Goal: Check status: Check status

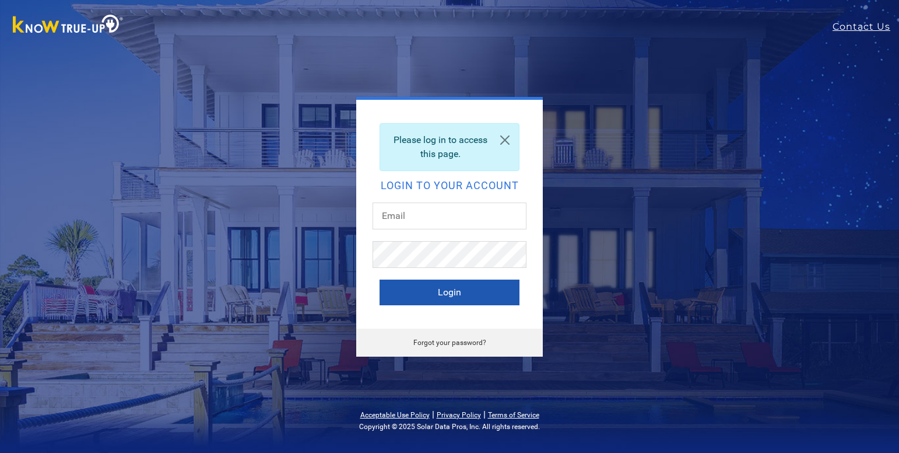
type input "[EMAIL_ADDRESS][DOMAIN_NAME]"
click at [428, 296] on button "Login" at bounding box center [450, 292] width 140 height 26
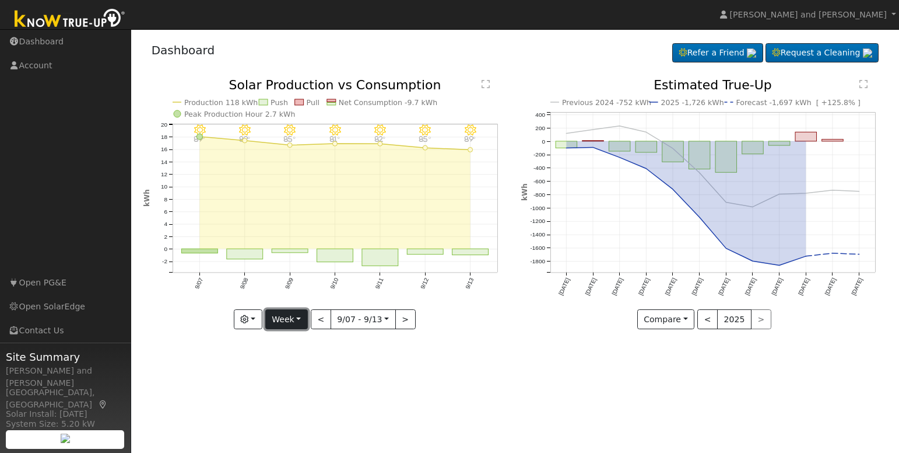
click at [294, 321] on button "Week" at bounding box center [286, 319] width 43 height 20
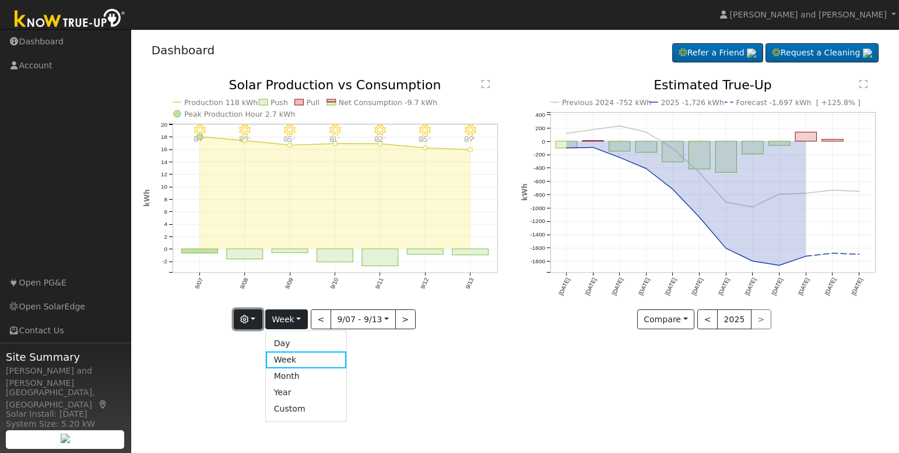
click at [248, 321] on icon "button" at bounding box center [244, 319] width 8 height 8
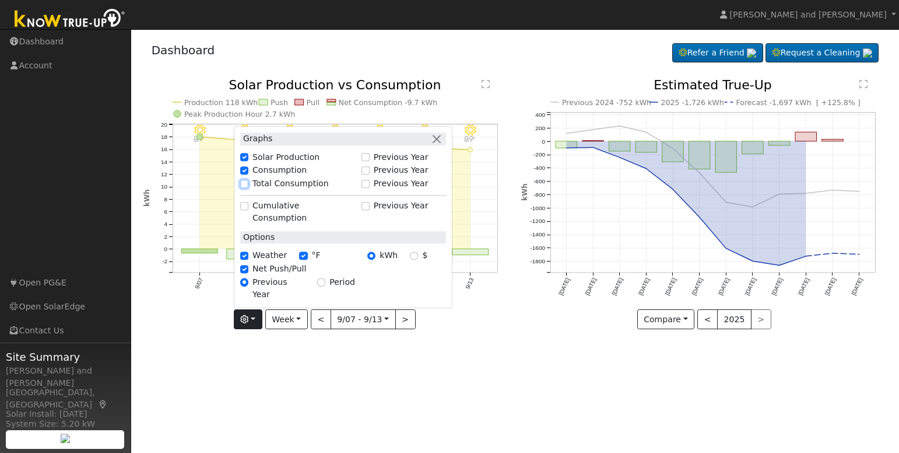
click at [248, 188] on input "Total Consumption" at bounding box center [244, 184] width 8 height 8
checkbox input "true"
click at [301, 359] on div "User Profile First name Last name Email Email Notifications No Emails No Emails…" at bounding box center [515, 240] width 768 height 423
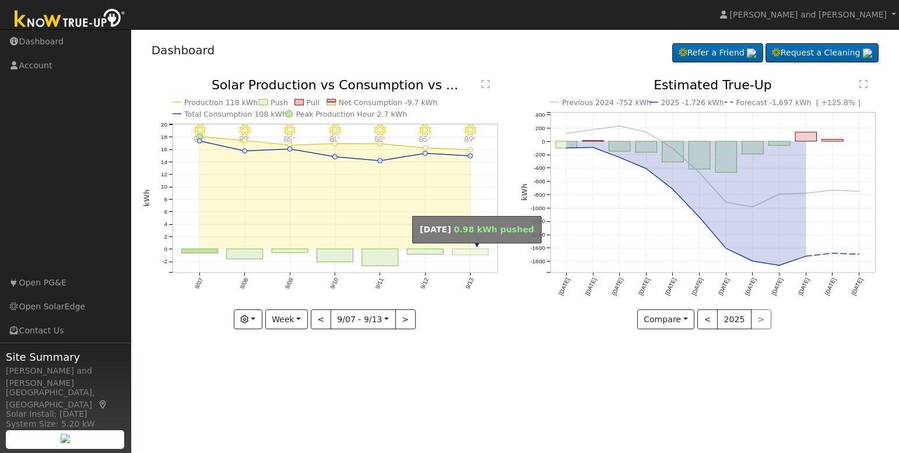
click at [476, 250] on rect "onclick=""" at bounding box center [471, 252] width 36 height 6
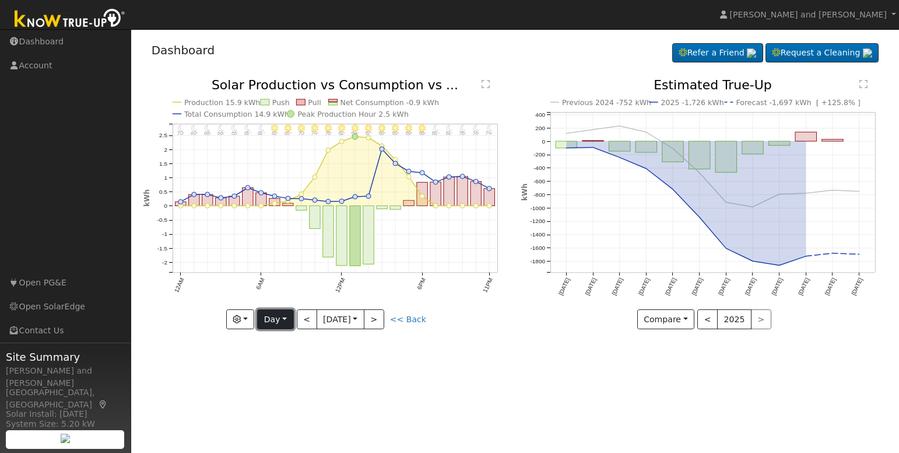
click at [283, 326] on button "Day" at bounding box center [275, 319] width 36 height 20
click at [295, 373] on link "Month" at bounding box center [298, 376] width 81 height 16
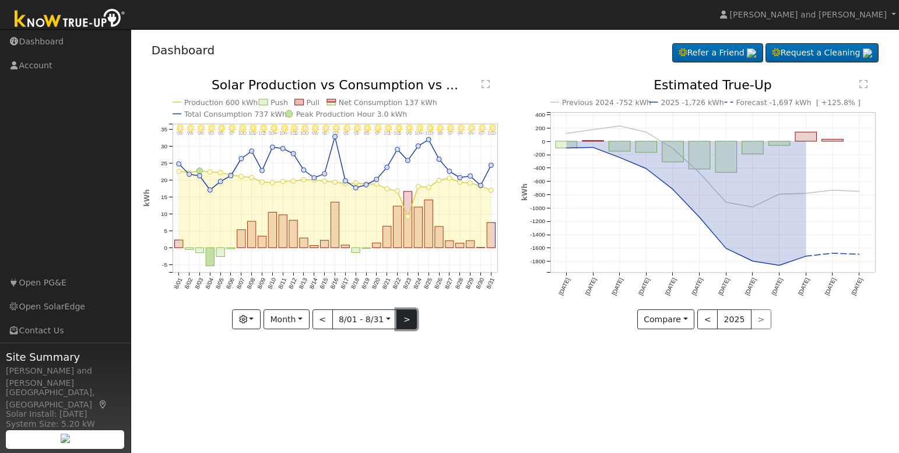
click at [402, 317] on button ">" at bounding box center [407, 319] width 20 height 20
type input "2025-09-01"
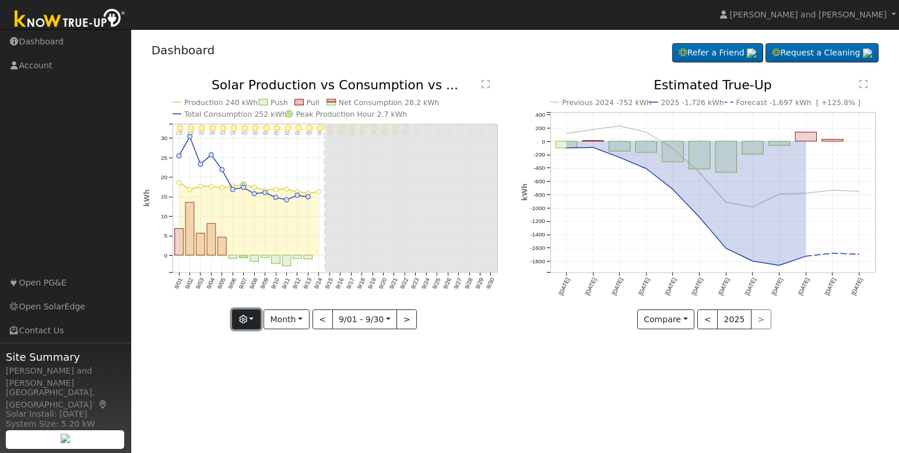
click at [256, 318] on button "button" at bounding box center [246, 319] width 29 height 20
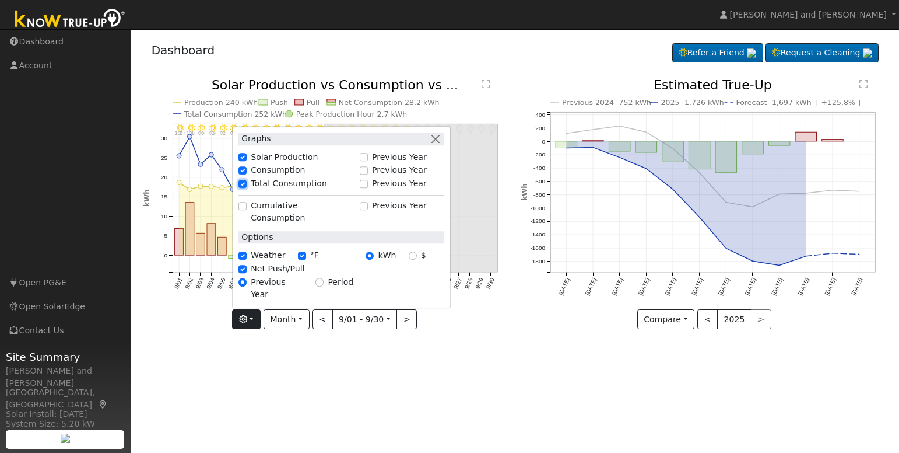
click at [247, 188] on input "Total Consumption" at bounding box center [243, 184] width 8 height 8
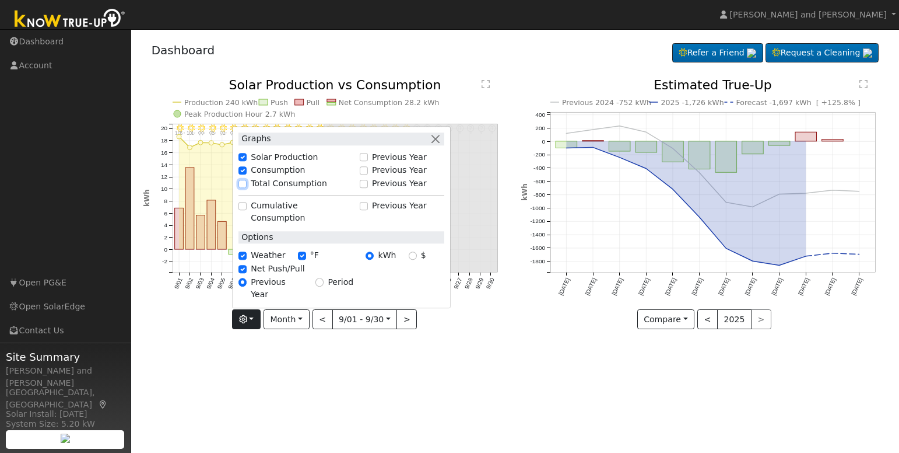
click at [247, 188] on input "Total Consumption" at bounding box center [243, 184] width 8 height 8
checkbox input "true"
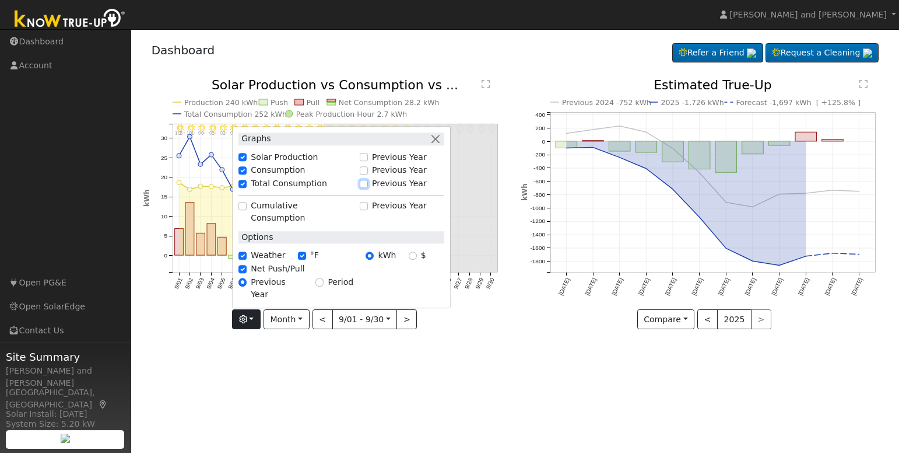
click at [368, 188] on input "Previous Year" at bounding box center [364, 184] width 8 height 8
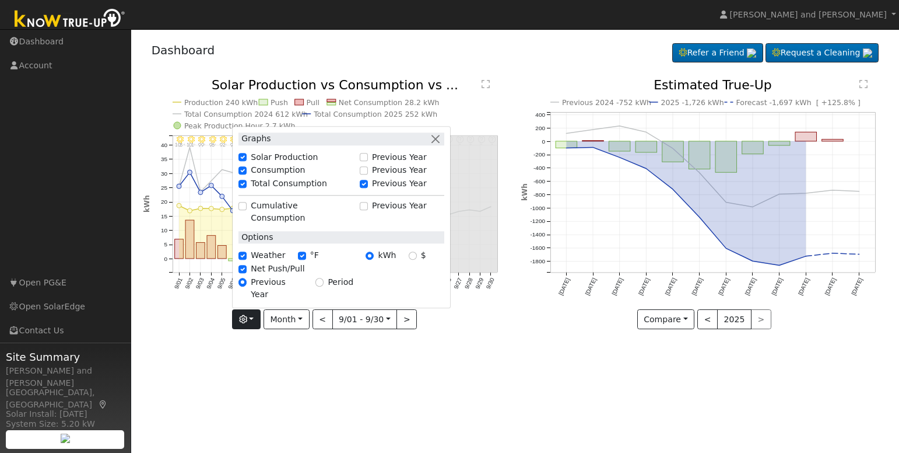
click at [369, 356] on div "User Profile First name Last name Email Email Notifications No Emails No Emails…" at bounding box center [515, 240] width 768 height 423
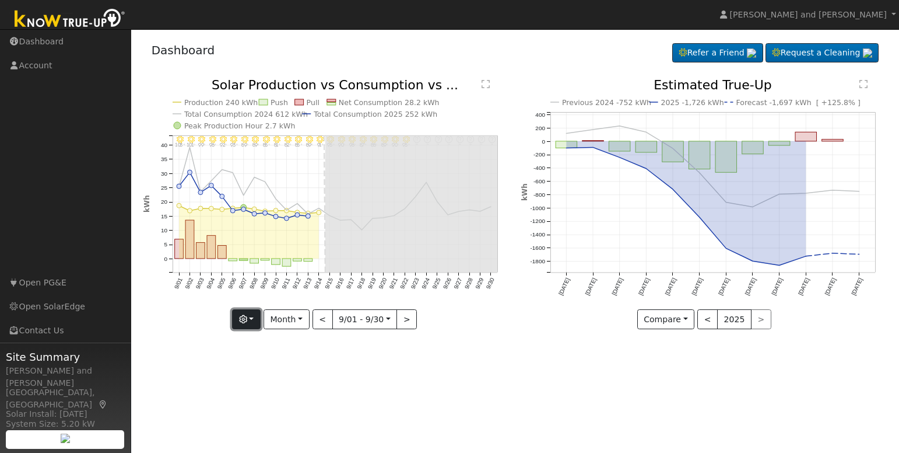
click at [252, 320] on button "button" at bounding box center [246, 319] width 29 height 20
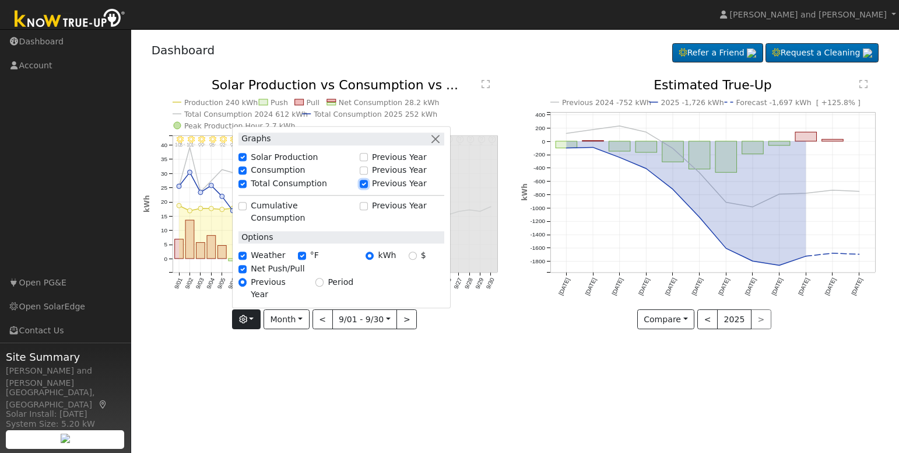
click at [367, 188] on input "Previous Year" at bounding box center [364, 184] width 8 height 8
checkbox input "false"
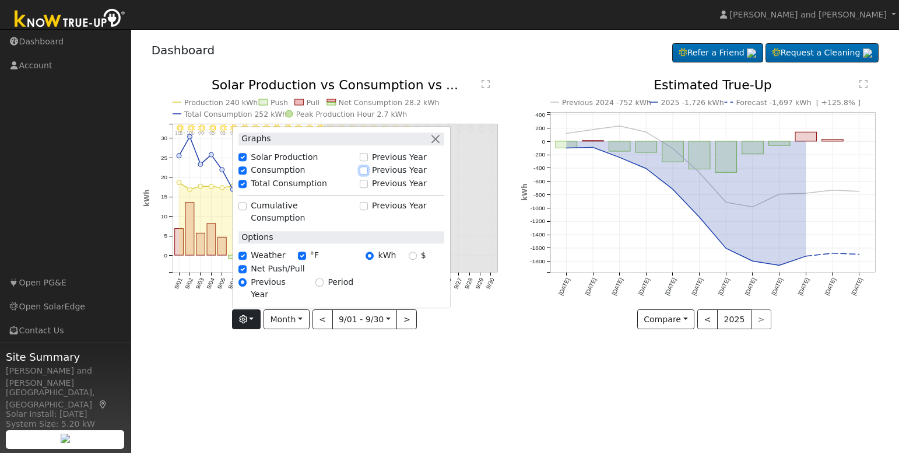
click at [366, 174] on input "Previous Year" at bounding box center [364, 170] width 8 height 8
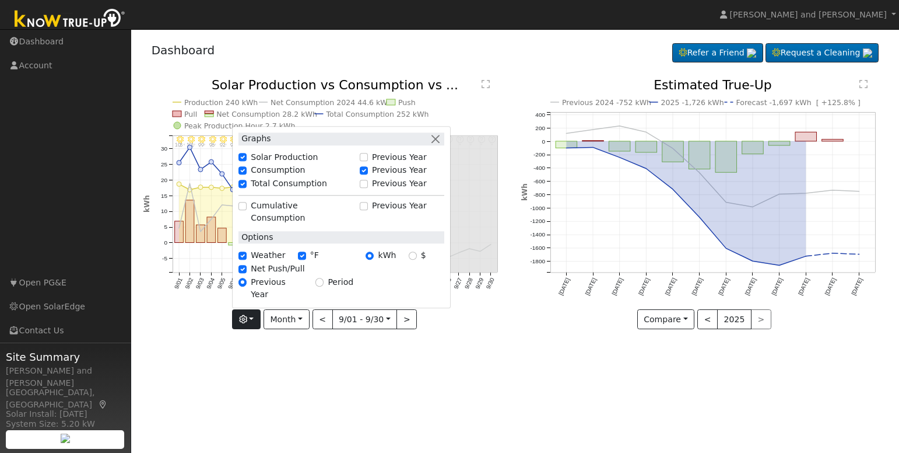
click at [204, 342] on div "9/30 - Error: Unknown weather ° 9/29 - Error: Unknown weather ° 9/28 - Error: U…" at bounding box center [326, 213] width 379 height 268
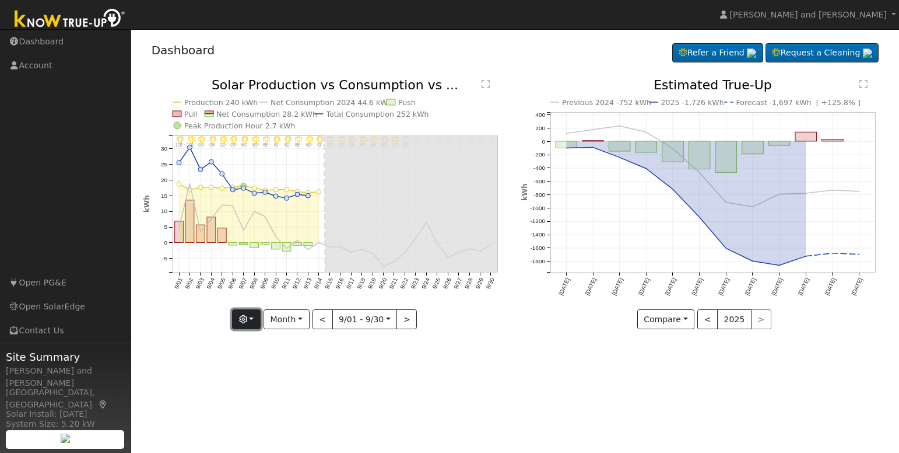
click at [251, 317] on button "button" at bounding box center [246, 319] width 29 height 20
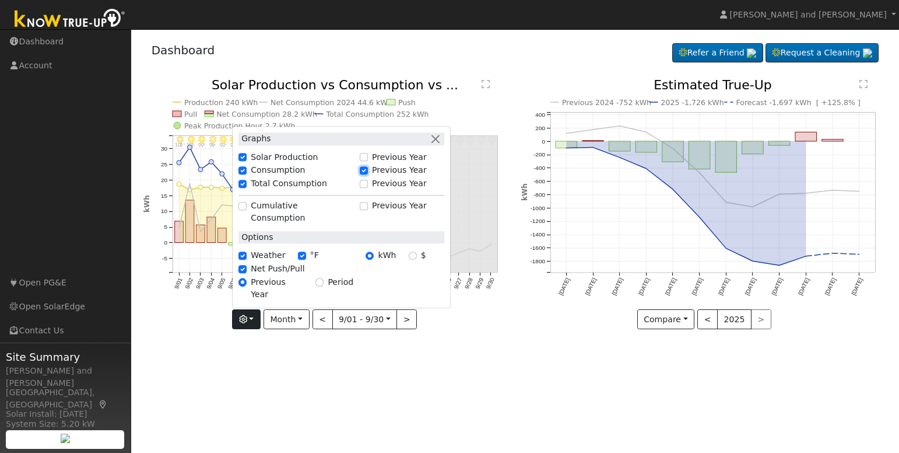
click at [367, 174] on input "Previous Year" at bounding box center [364, 170] width 8 height 8
checkbox input "false"
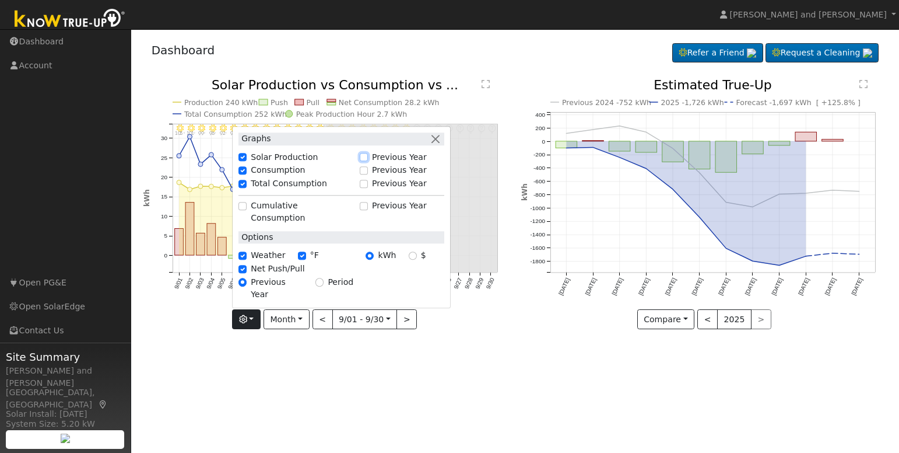
click at [367, 161] on input "Previous Year" at bounding box center [364, 157] width 8 height 8
checkbox input "true"
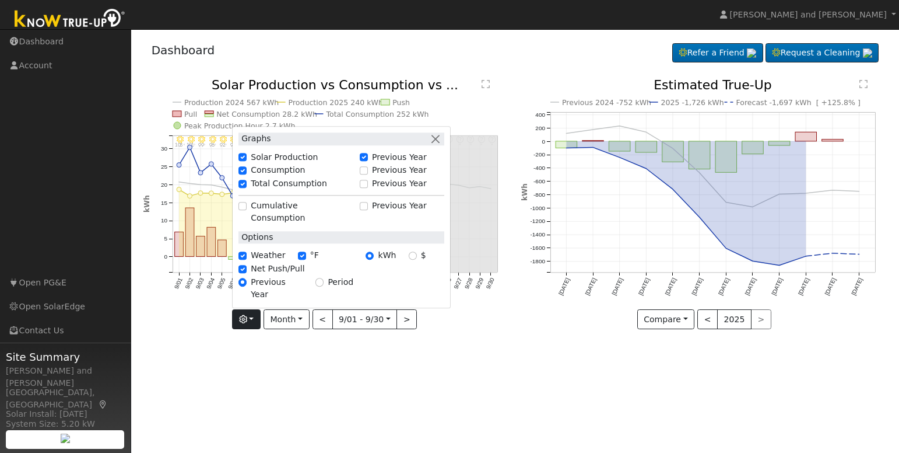
click at [194, 317] on icon "9/30 - Error: Unknown weather ° 9/29 - Error: Unknown weather ° 9/28 - Error: U…" at bounding box center [326, 207] width 366 height 257
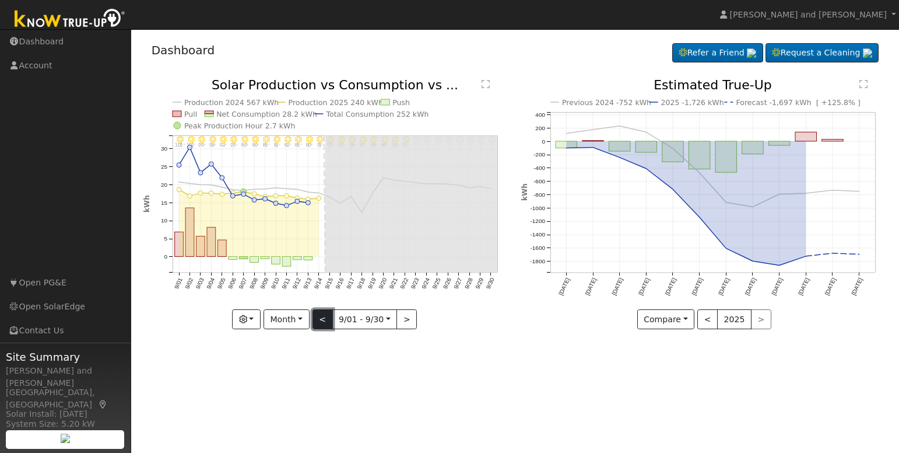
click at [327, 317] on button "<" at bounding box center [323, 319] width 20 height 20
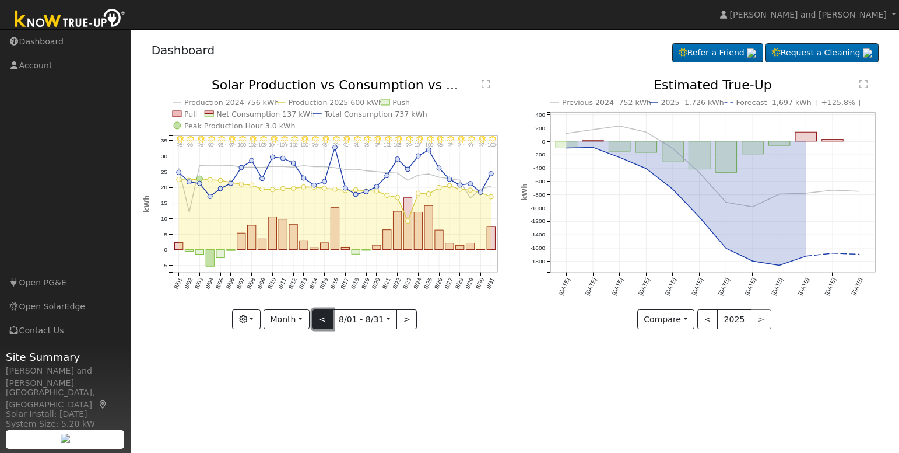
click at [327, 317] on button "<" at bounding box center [323, 319] width 20 height 20
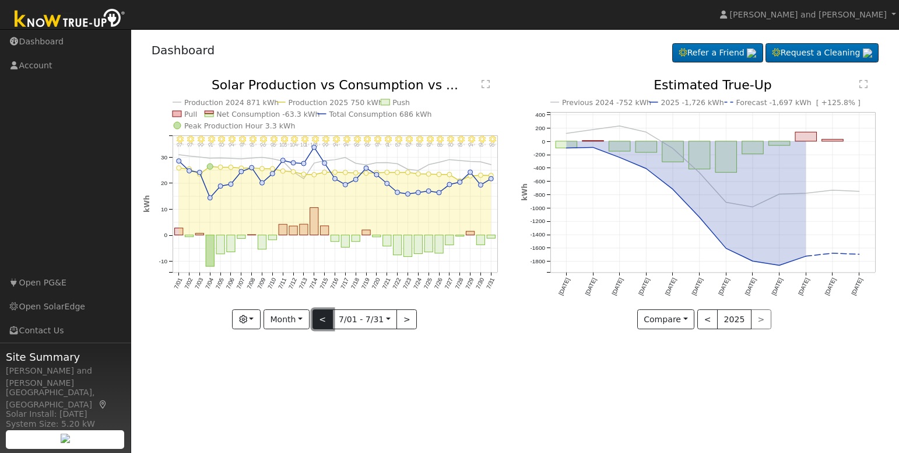
click at [327, 317] on button "<" at bounding box center [323, 319] width 20 height 20
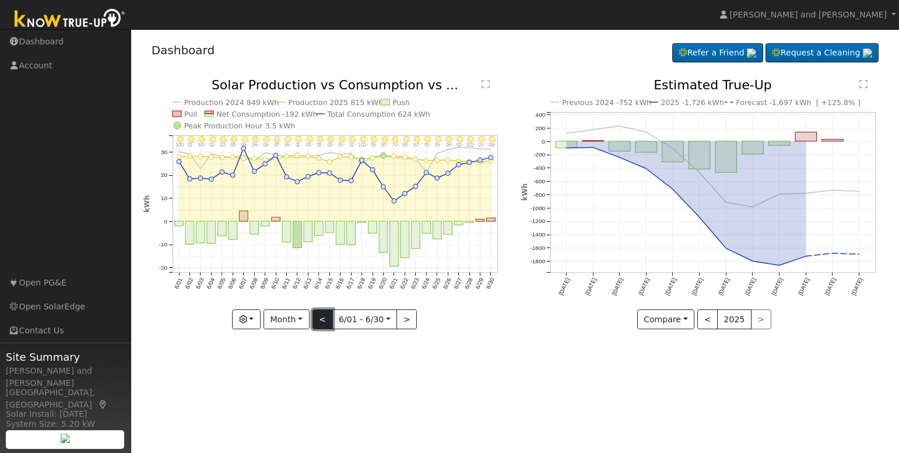
click at [327, 317] on button "<" at bounding box center [323, 319] width 20 height 20
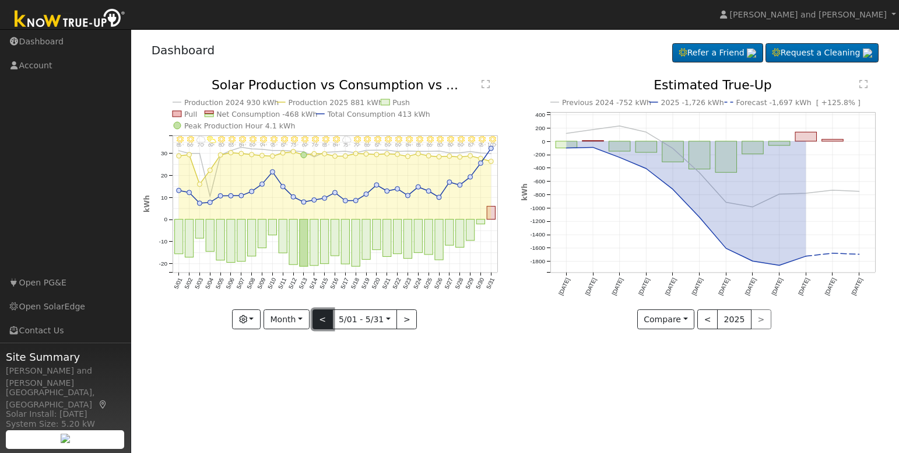
click at [327, 317] on button "<" at bounding box center [323, 319] width 20 height 20
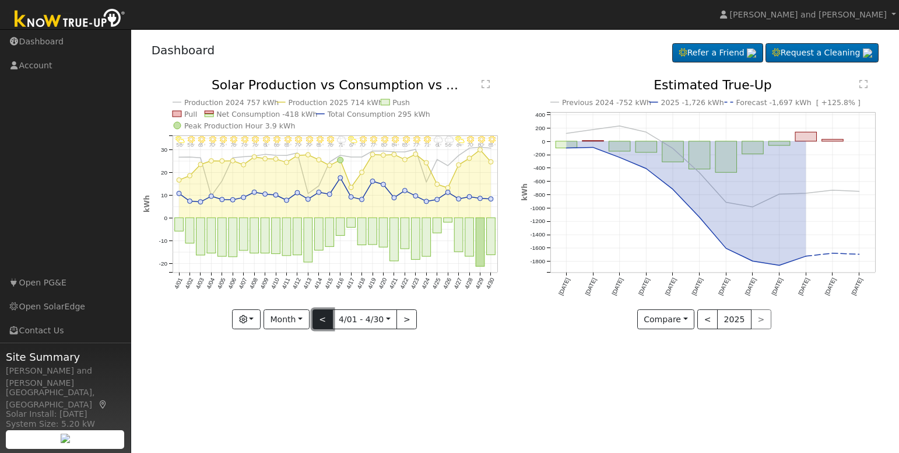
click at [327, 317] on button "<" at bounding box center [323, 319] width 20 height 20
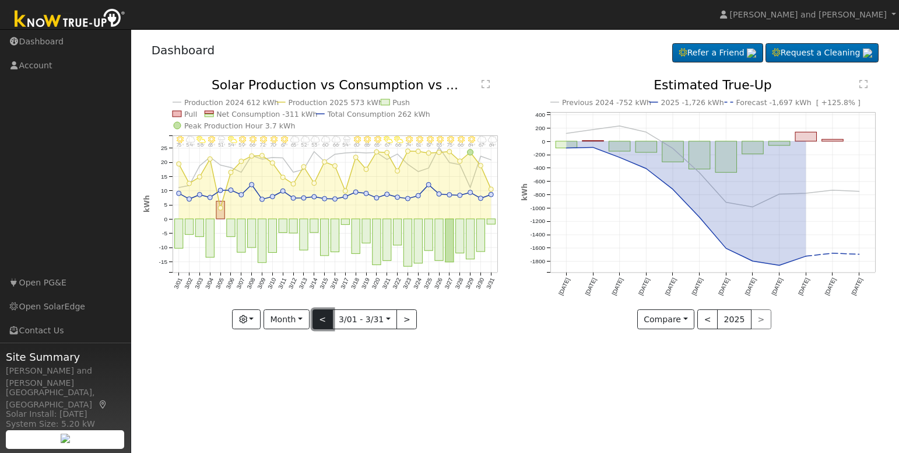
click at [327, 317] on button "<" at bounding box center [323, 319] width 20 height 20
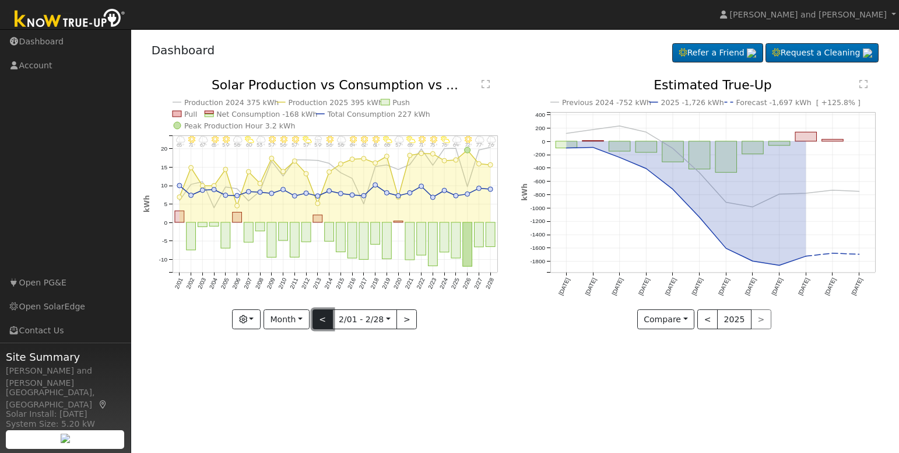
click at [327, 317] on button "<" at bounding box center [323, 319] width 20 height 20
type input "2025-01-01"
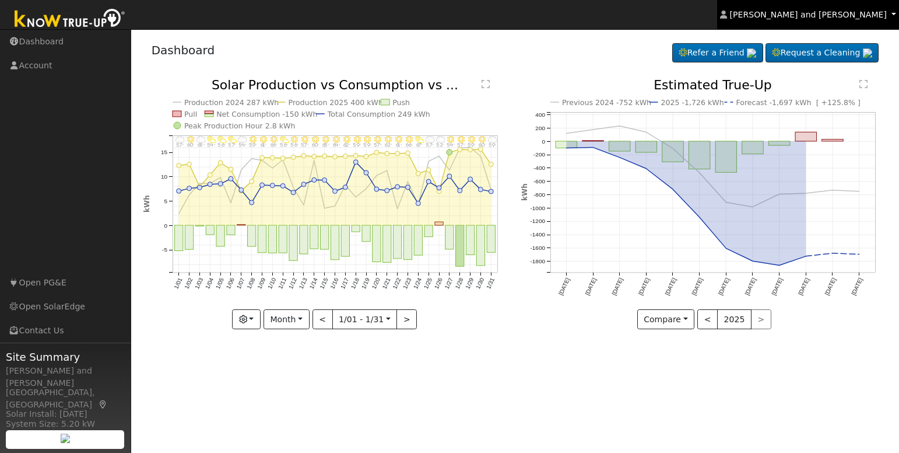
click at [846, 13] on span "Michael and Connie Harris" at bounding box center [808, 14] width 157 height 9
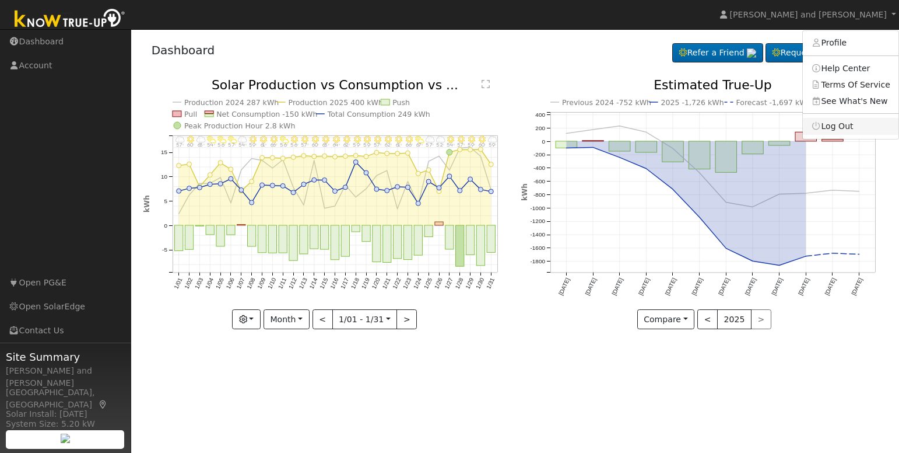
click at [843, 128] on link "Log Out" at bounding box center [851, 126] width 96 height 16
